Goal: Task Accomplishment & Management: Manage account settings

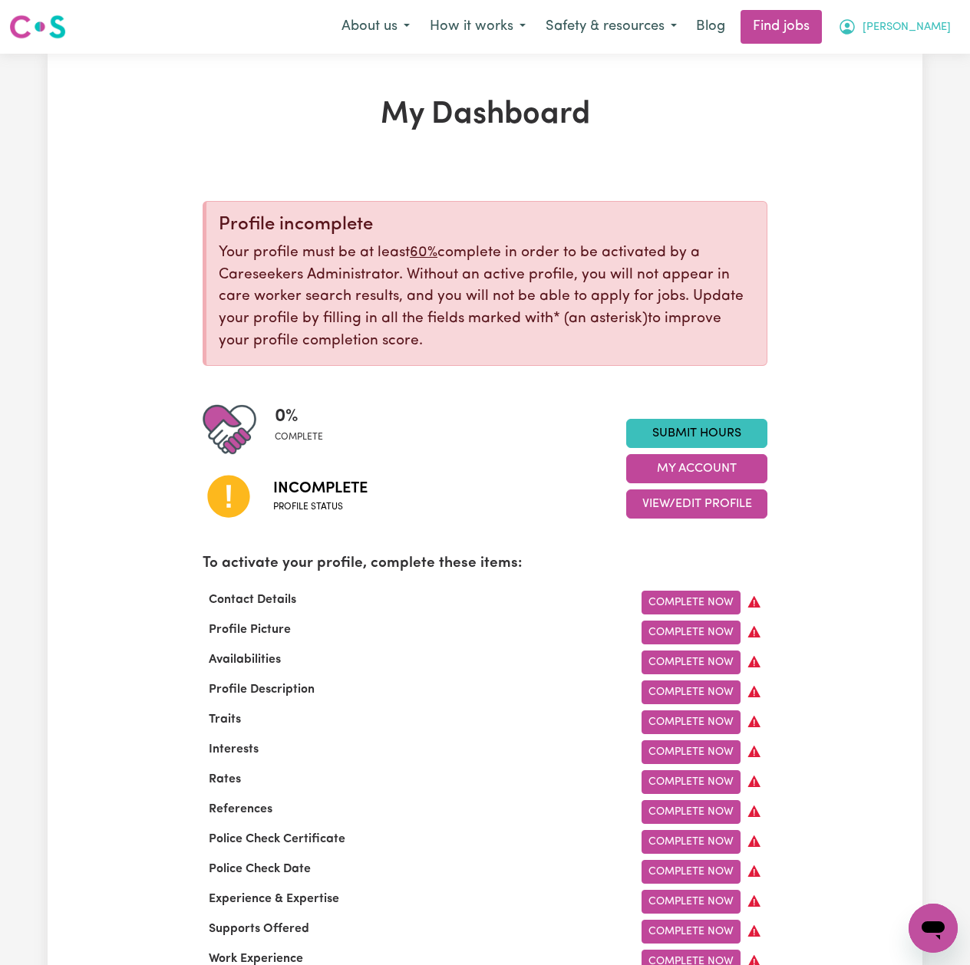
click at [909, 23] on button "[PERSON_NAME]" at bounding box center [894, 27] width 133 height 32
click at [884, 118] on link "Logout" at bounding box center [898, 117] width 121 height 29
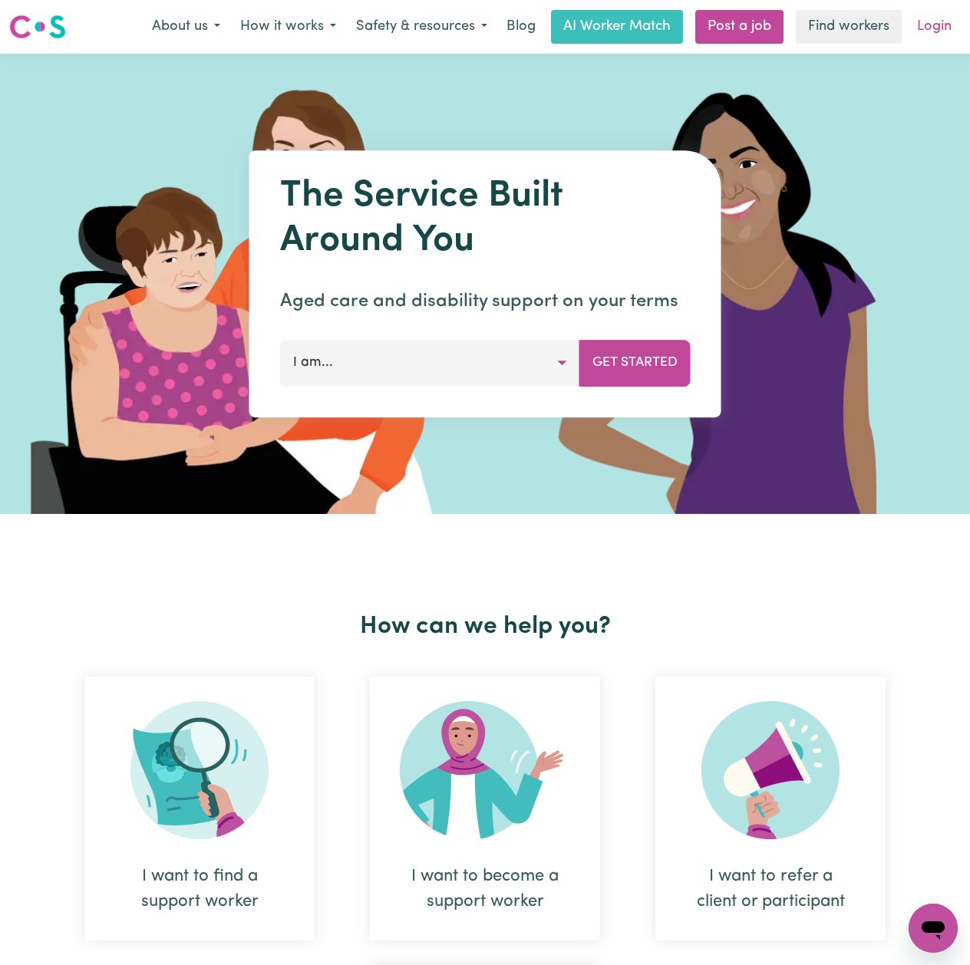
click at [945, 34] on link "Login" at bounding box center [934, 27] width 53 height 34
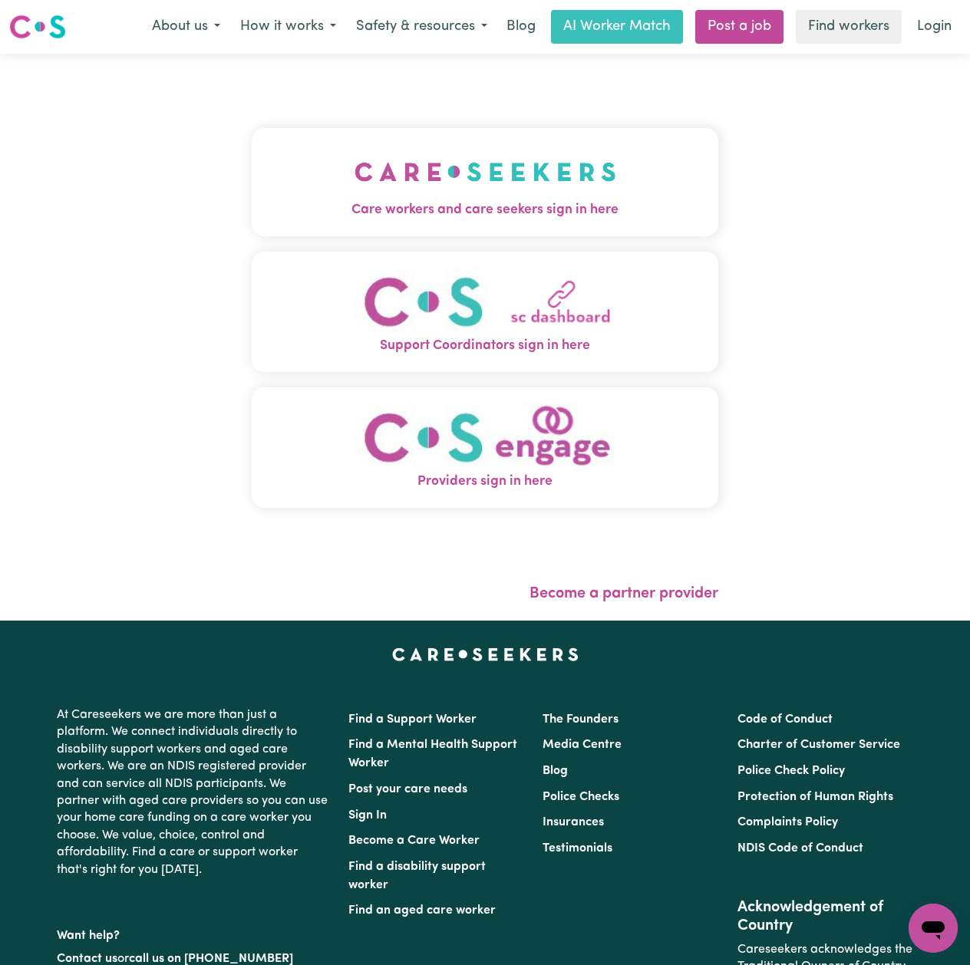
click at [414, 186] on img "Care workers and care seekers sign in here" at bounding box center [485, 171] width 262 height 57
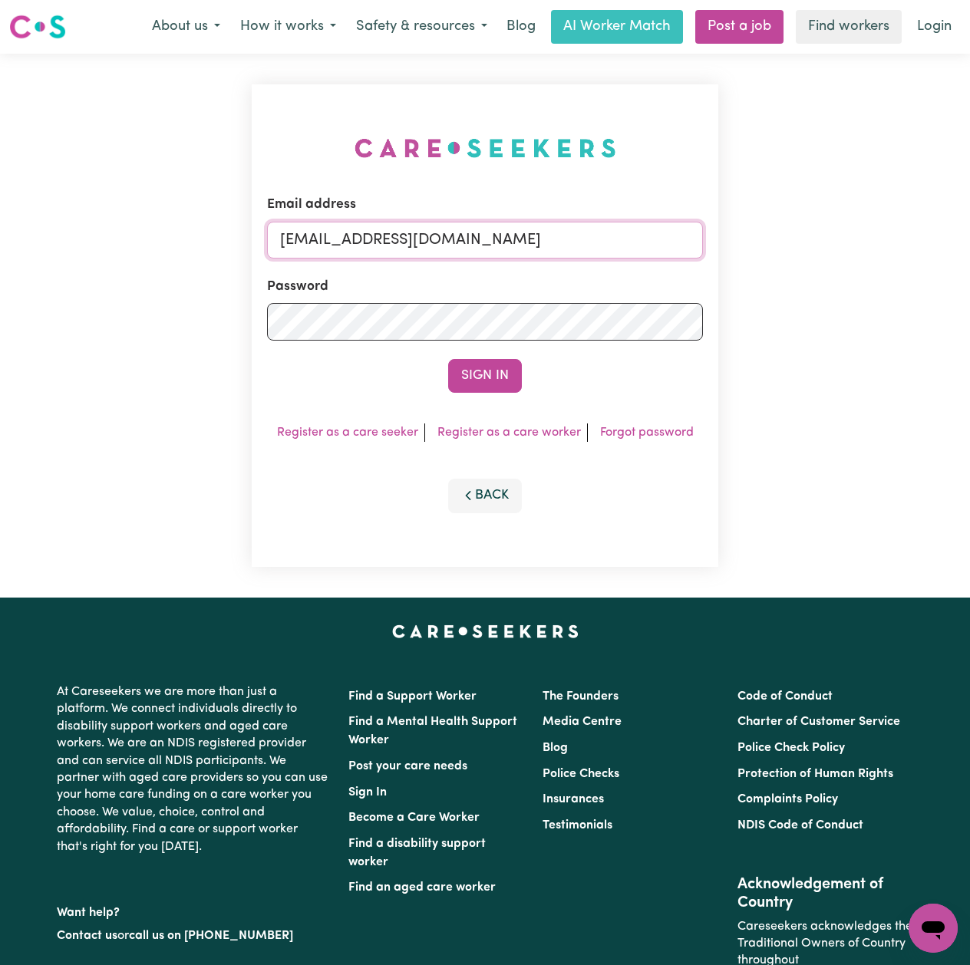
drag, startPoint x: 344, startPoint y: 234, endPoint x: 351, endPoint y: 258, distance: 24.8
click at [344, 234] on input "[EMAIL_ADDRESS][DOMAIN_NAME]" at bounding box center [485, 240] width 436 height 37
drag, startPoint x: 357, startPoint y: 233, endPoint x: 778, endPoint y: 252, distance: 420.8
click at [778, 252] on div "Email address Superuser~[EMAIL_ADDRESS][DOMAIN_NAME] Password Sign In Register …" at bounding box center [485, 326] width 970 height 544
type input "[EMAIL_ADDRESS][PERSON_NAME][DOMAIN_NAME]"
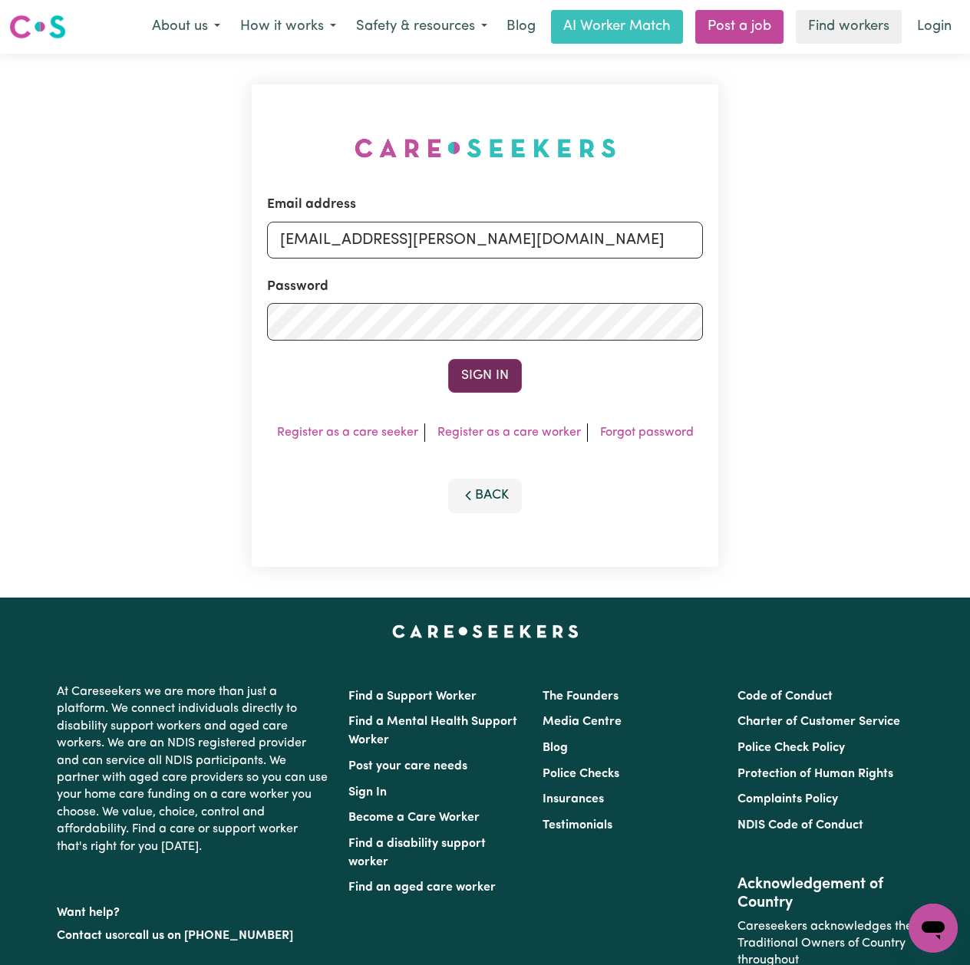
click at [489, 371] on button "Sign In" at bounding box center [485, 376] width 74 height 34
